Goal: Ask a question

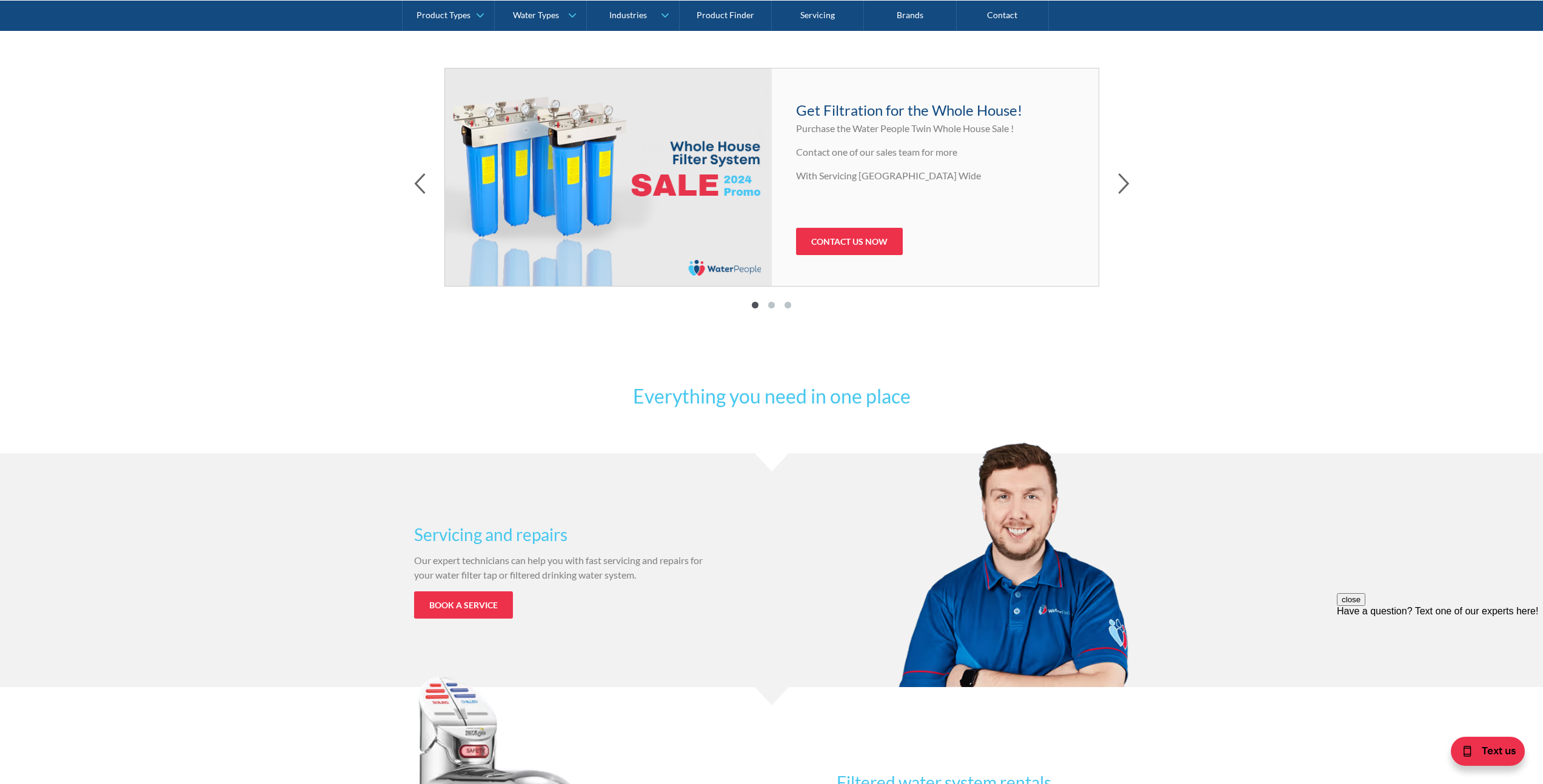
scroll to position [85, 0]
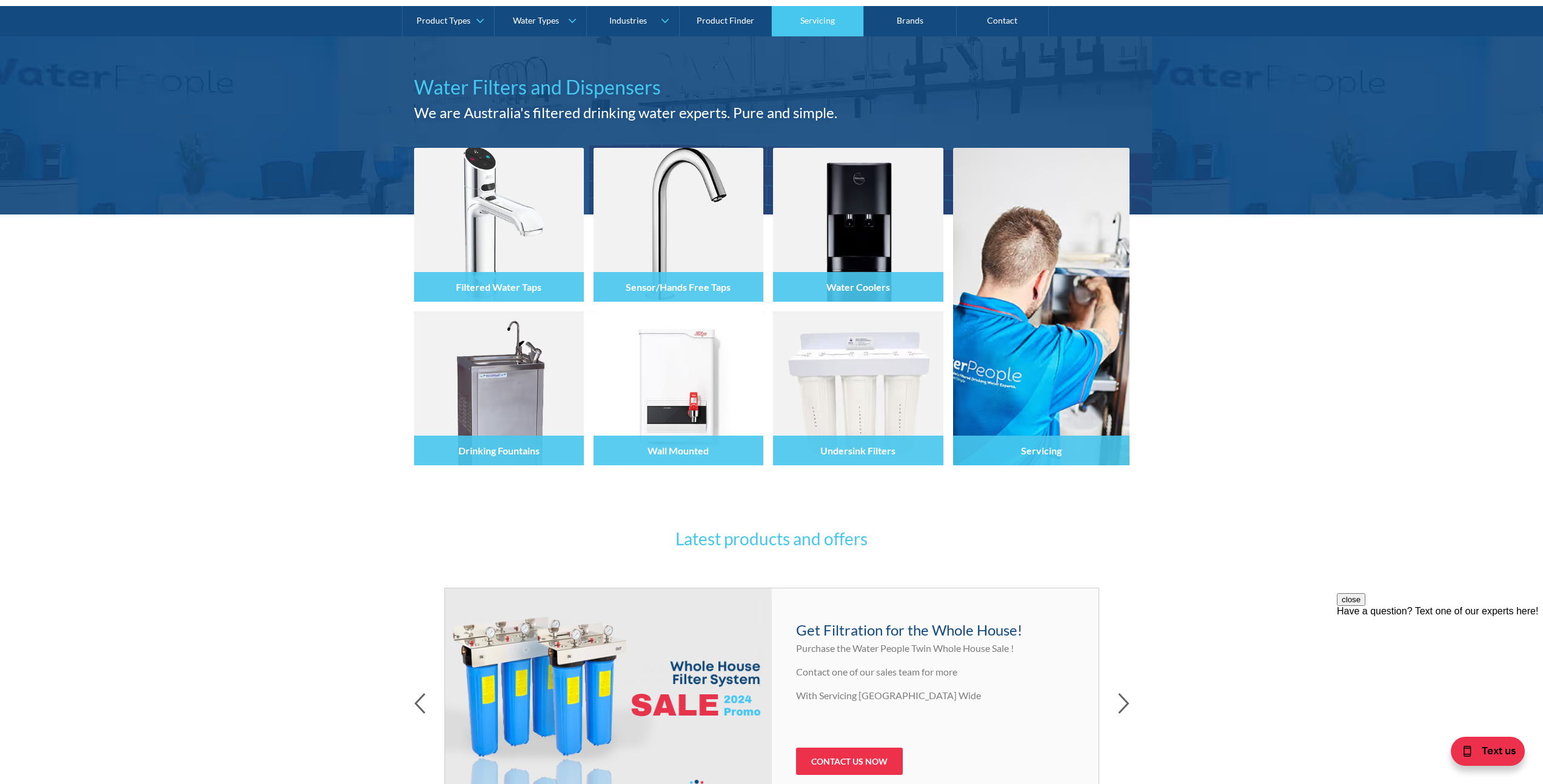
click at [804, 20] on link "Servicing" at bounding box center [818, 21] width 92 height 31
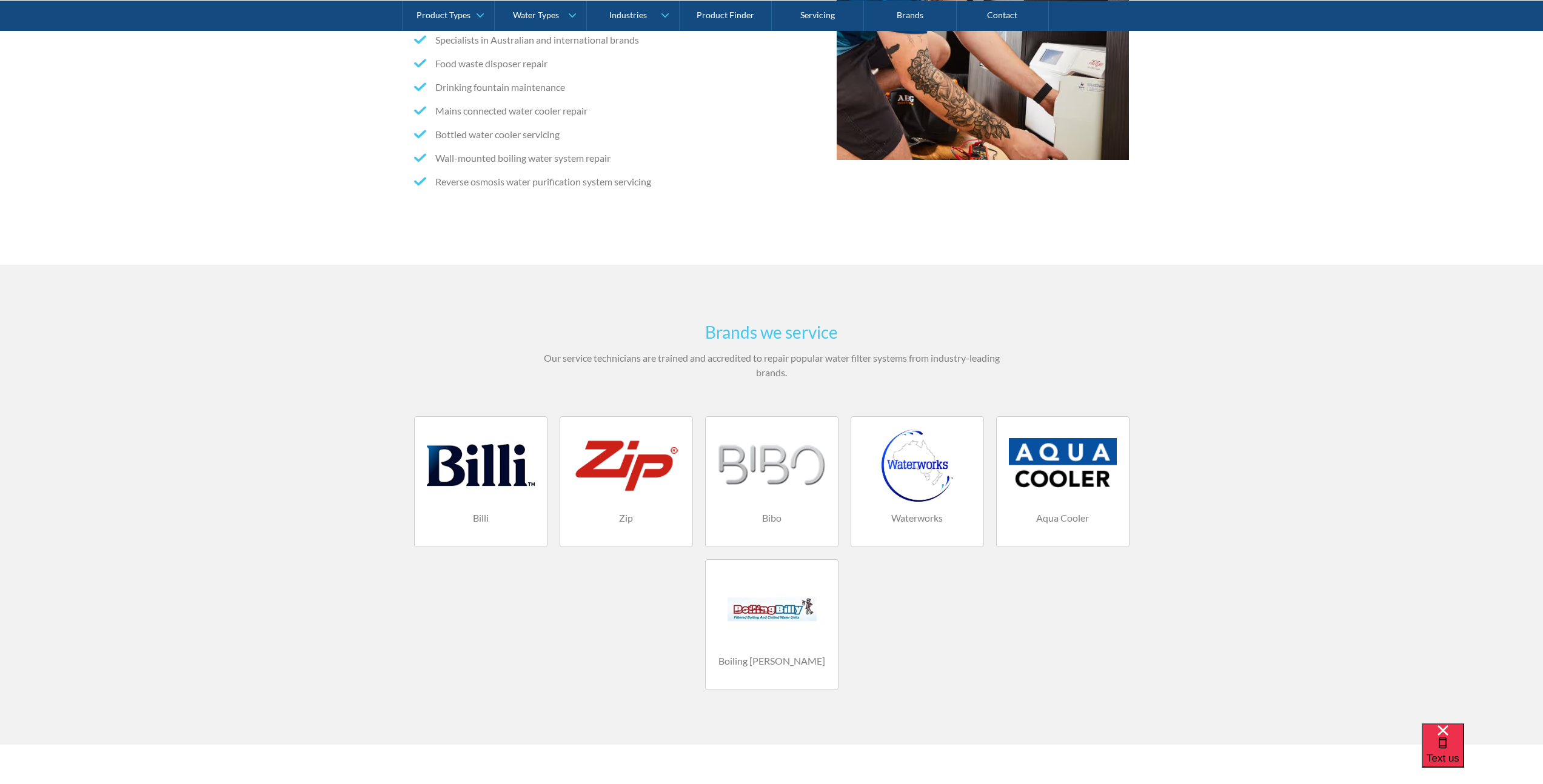
scroll to position [593, 0]
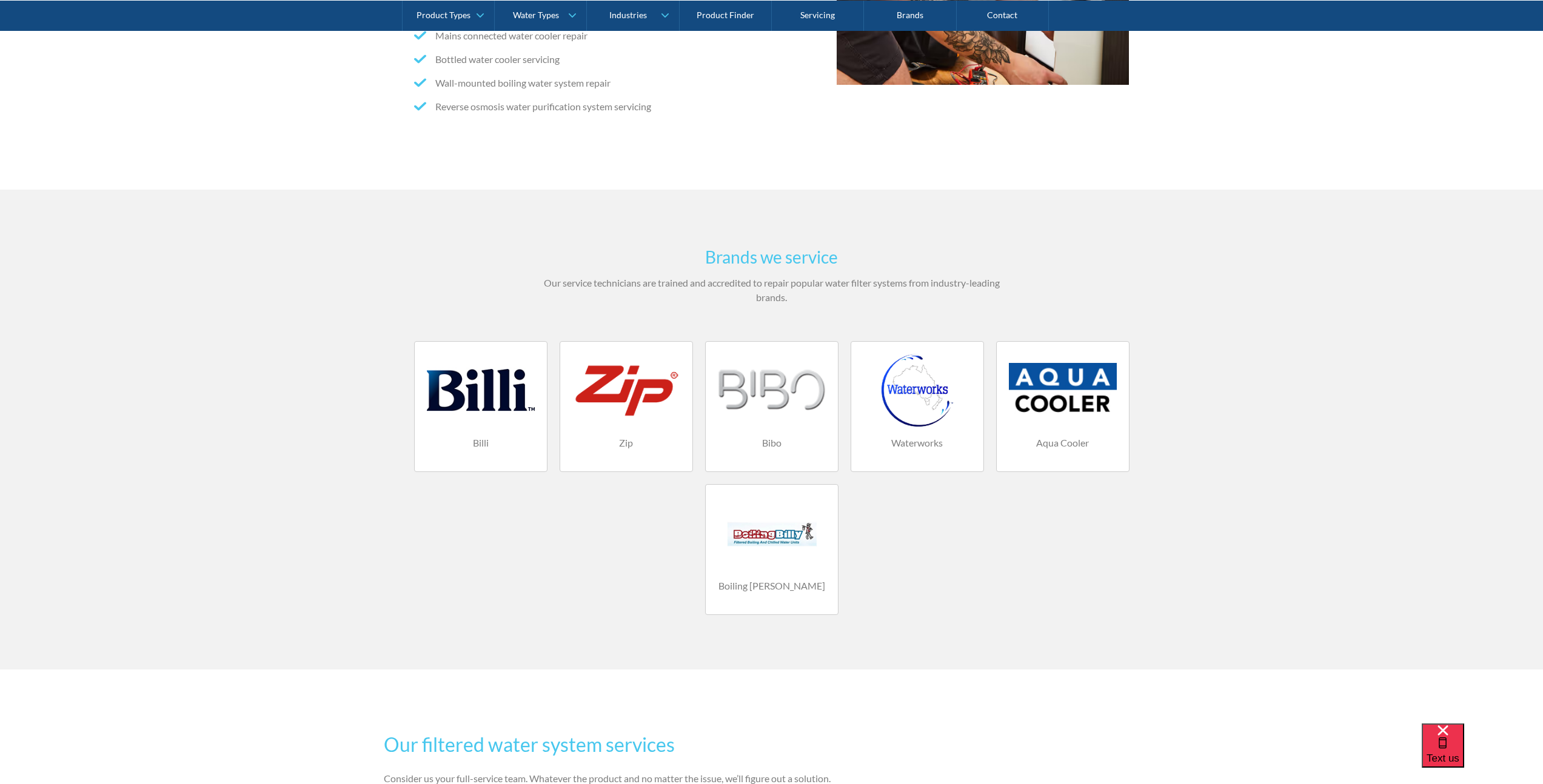
click at [1045, 408] on div at bounding box center [1062, 390] width 108 height 73
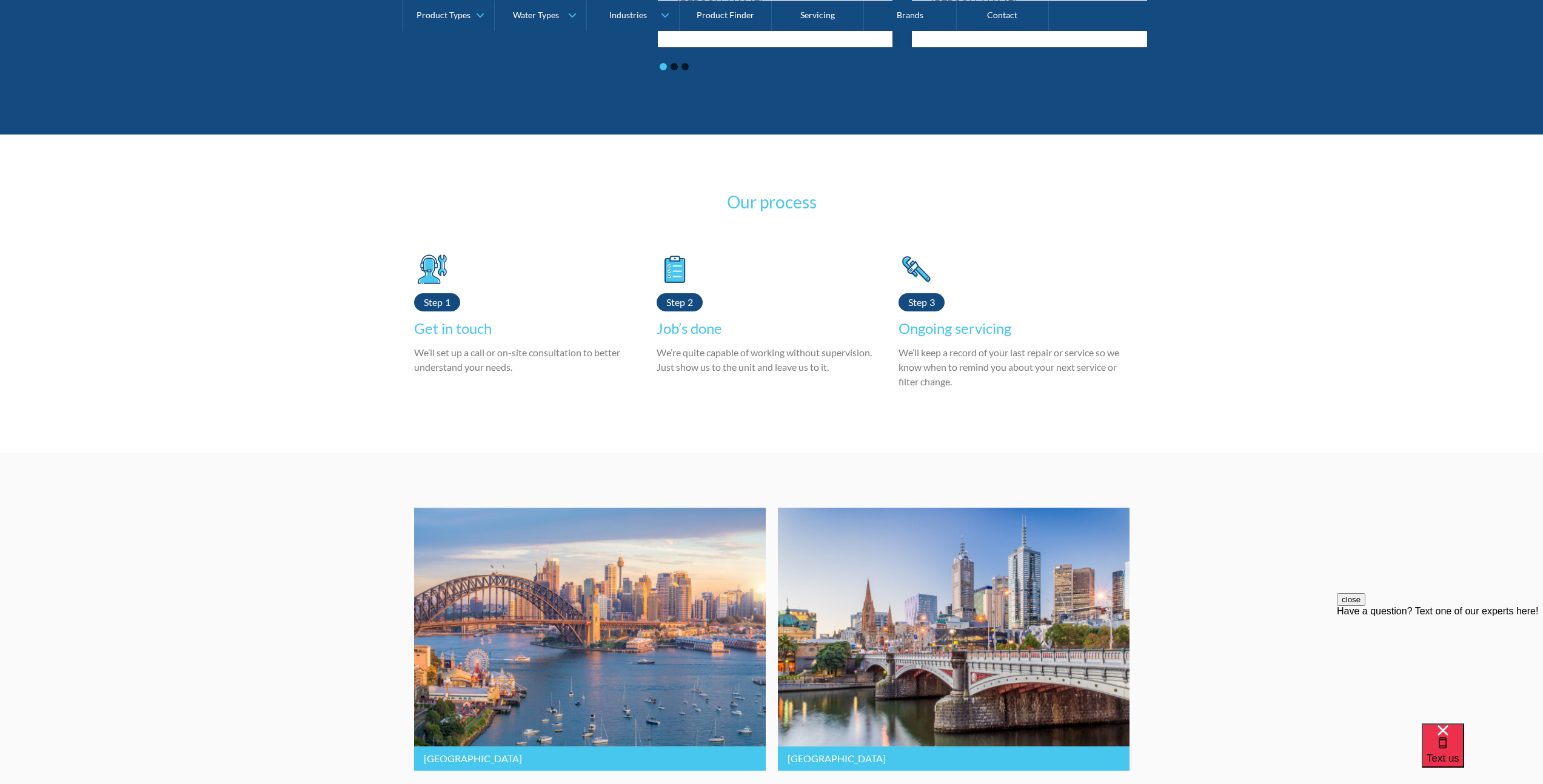
scroll to position [2153, 0]
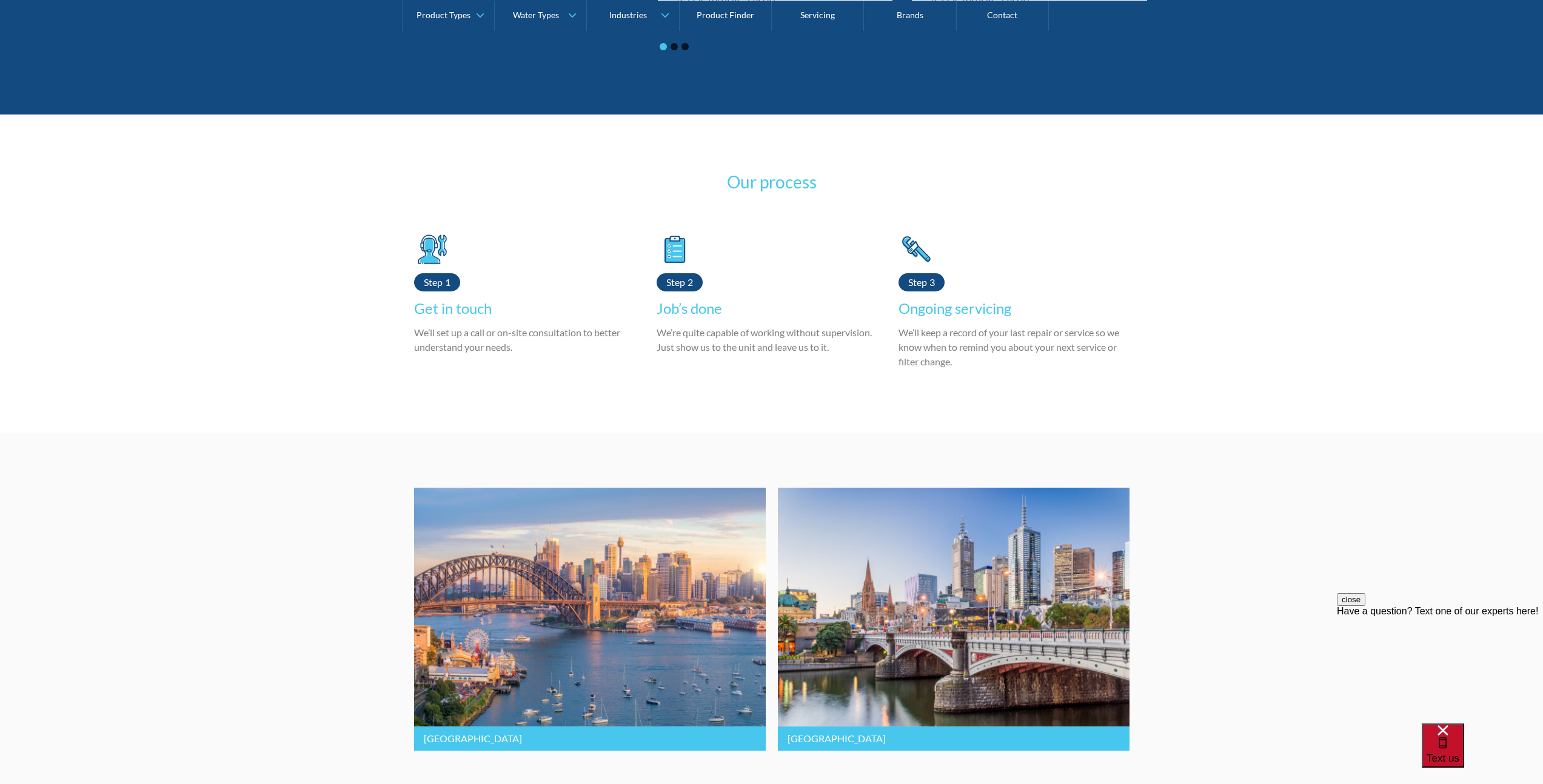
click at [1459, 751] on div "Text us" at bounding box center [1443, 745] width 33 height 41
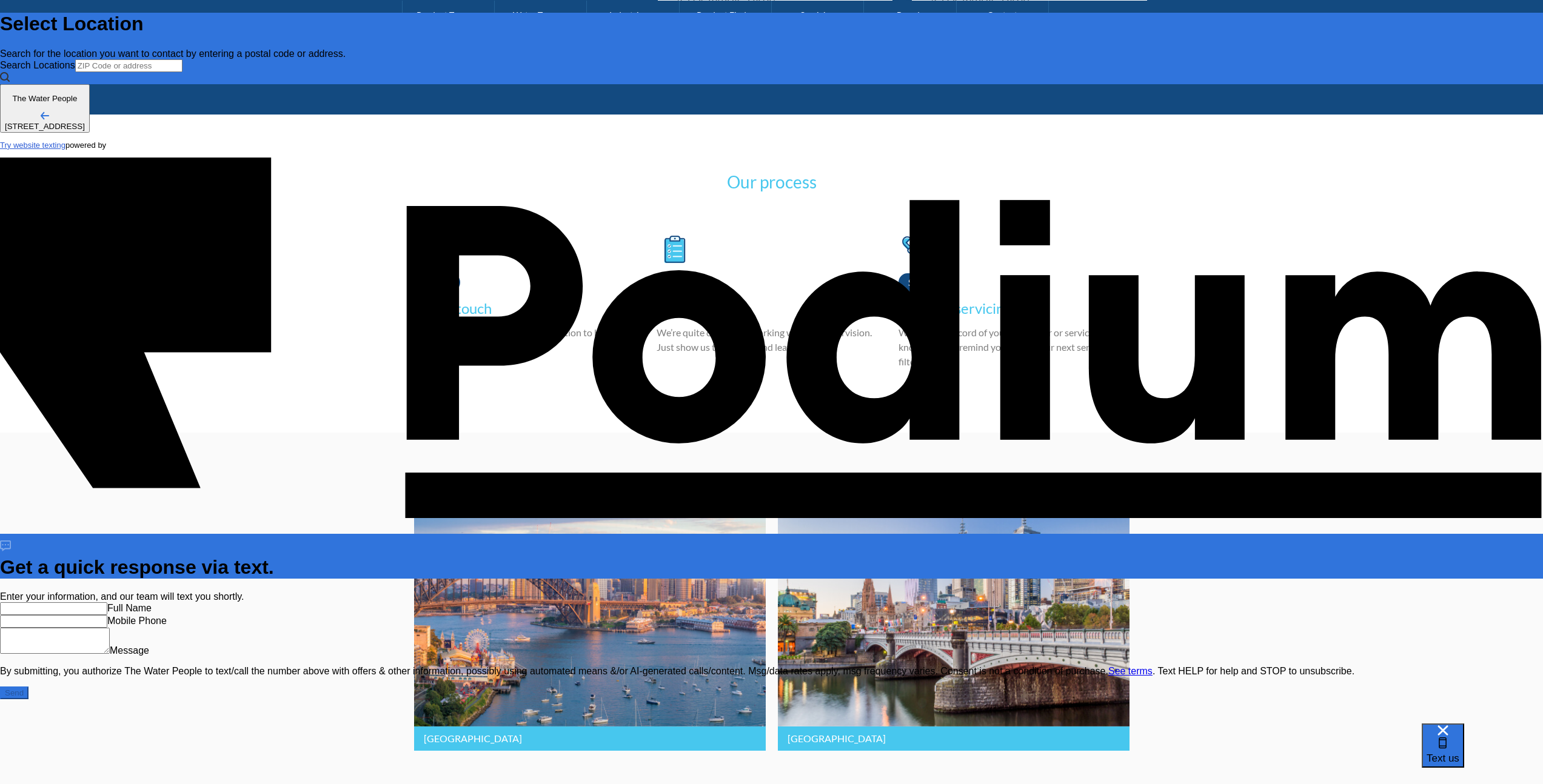
scroll to position [0, 0]
drag, startPoint x: 1384, startPoint y: 466, endPoint x: 1396, endPoint y: 521, distance: 56.3
click at [1396, 602] on div "Full Name Mobile Phone Message" at bounding box center [771, 629] width 1543 height 54
click at [107, 615] on Phone "Mobile Phone" at bounding box center [53, 621] width 107 height 12
click at [110, 627] on textarea "Message" at bounding box center [55, 641] width 110 height 26
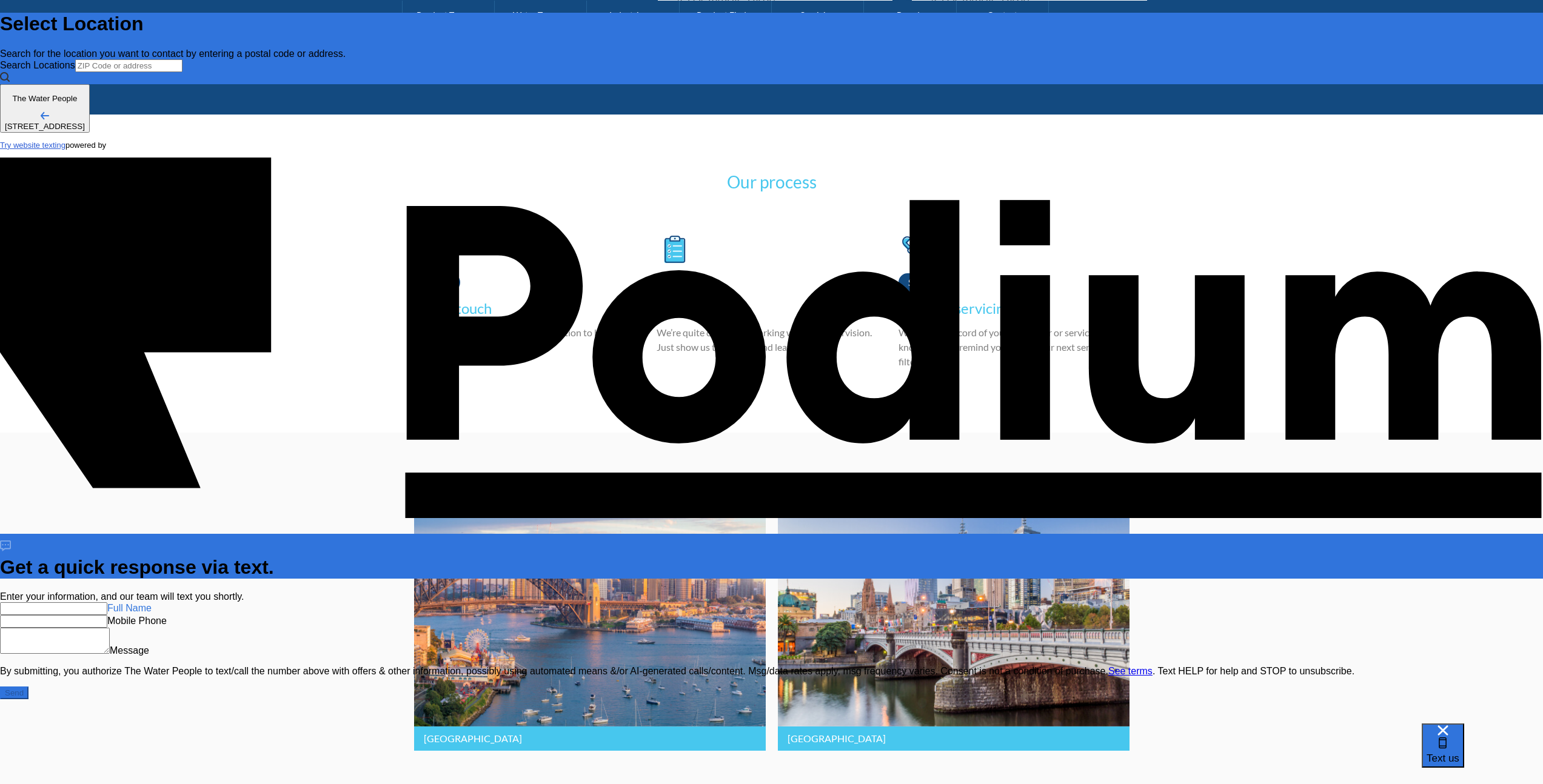
drag, startPoint x: 1369, startPoint y: 464, endPoint x: 1410, endPoint y: 467, distance: 41.1
click at [107, 602] on input "text" at bounding box center [53, 608] width 107 height 12
click at [107, 615] on Phone "Mobile Phone" at bounding box center [53, 621] width 107 height 12
click at [107, 602] on input "text" at bounding box center [53, 608] width 107 height 12
click at [107, 615] on Phone "Mobile Phone" at bounding box center [53, 621] width 107 height 12
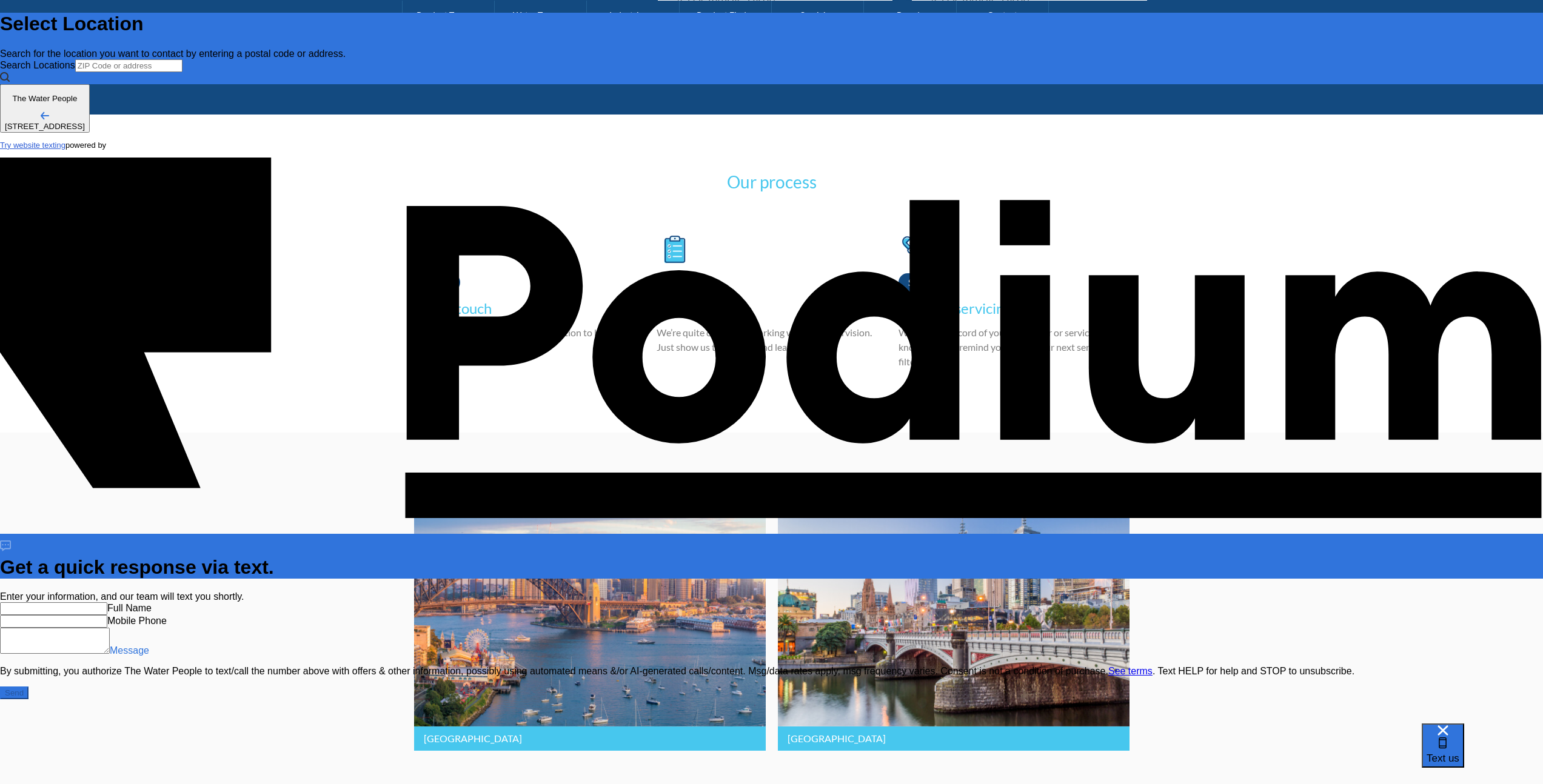
click at [110, 627] on textarea "Message" at bounding box center [55, 641] width 110 height 26
